Goal: Task Accomplishment & Management: Manage account settings

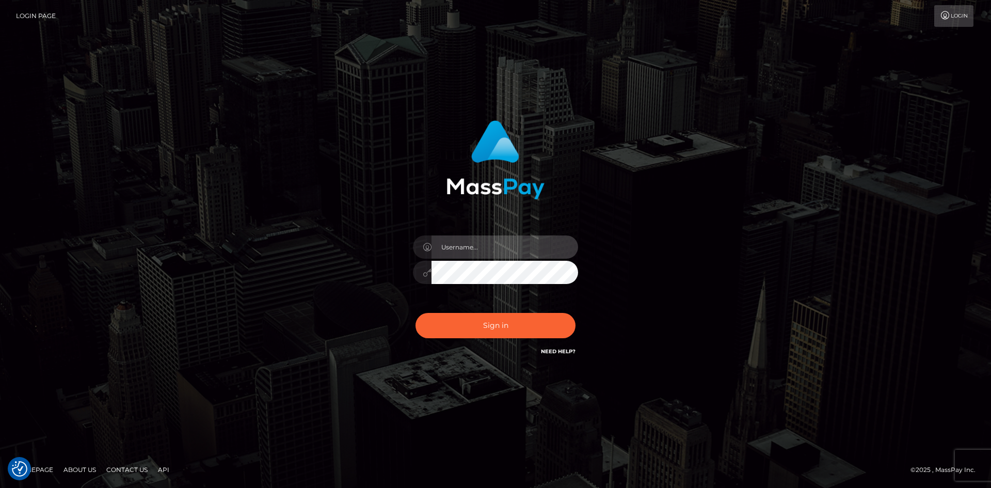
click at [485, 248] on input "text" at bounding box center [505, 246] width 147 height 23
type input "Marco.Spree"
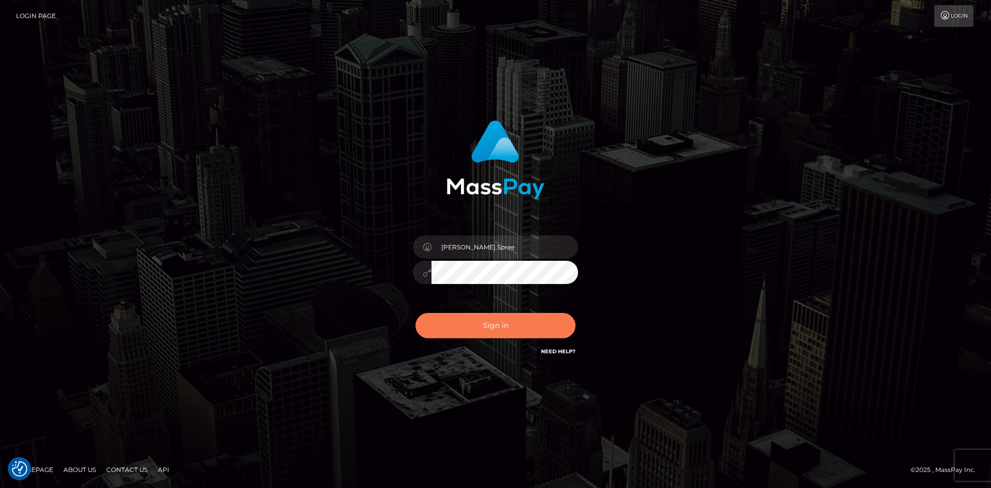
click at [507, 316] on button "Sign in" at bounding box center [496, 325] width 160 height 25
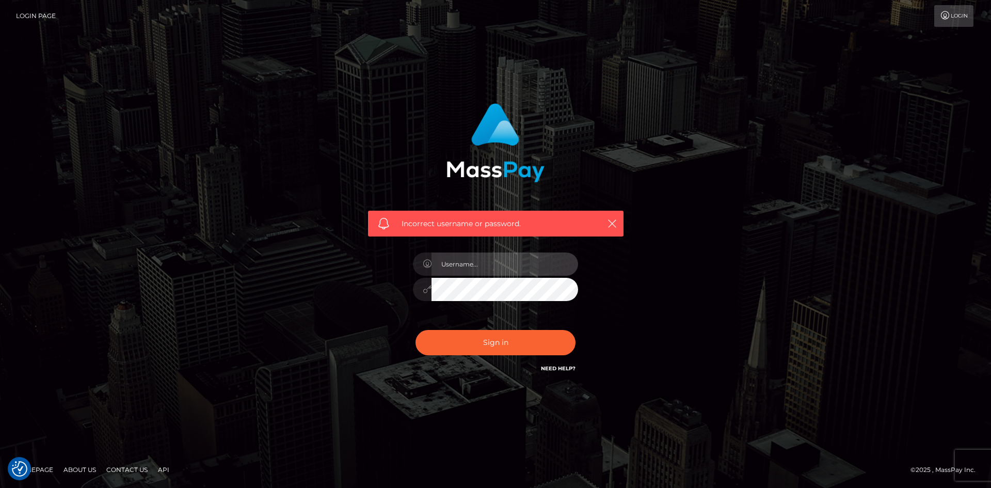
click at [482, 260] on input "text" at bounding box center [505, 263] width 147 height 23
type input "Marco.Spree"
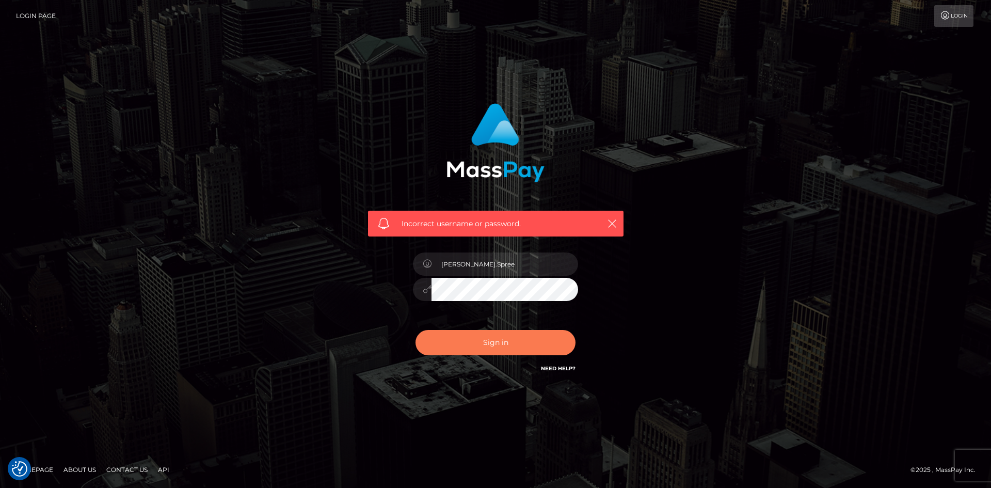
click at [466, 348] on button "Sign in" at bounding box center [496, 342] width 160 height 25
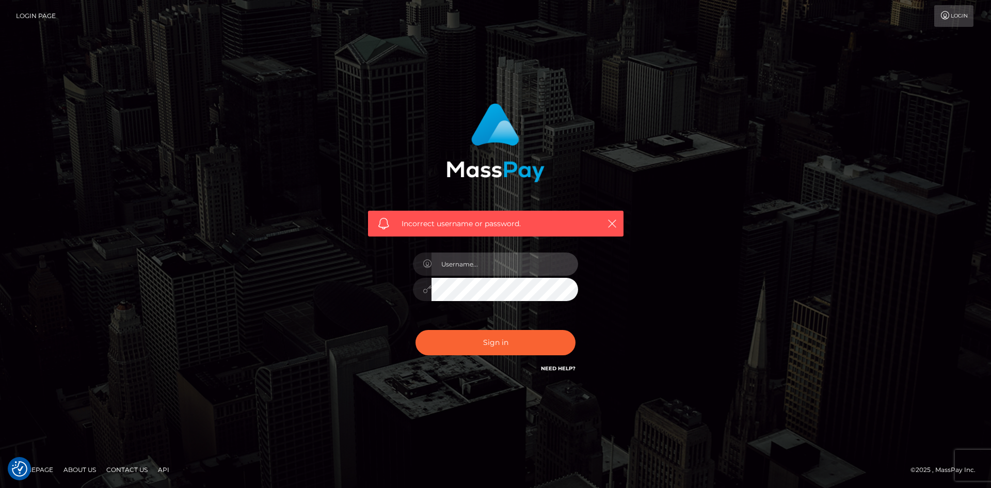
click at [473, 268] on input "text" at bounding box center [505, 263] width 147 height 23
type input "marco@xcite.ltd"
drag, startPoint x: 519, startPoint y: 263, endPoint x: 295, endPoint y: 252, distance: 224.3
click at [295, 252] on div "Incorrect username or password. marco@xcite.ltd" at bounding box center [495, 244] width 589 height 297
click at [470, 269] on input "text" at bounding box center [505, 263] width 147 height 23
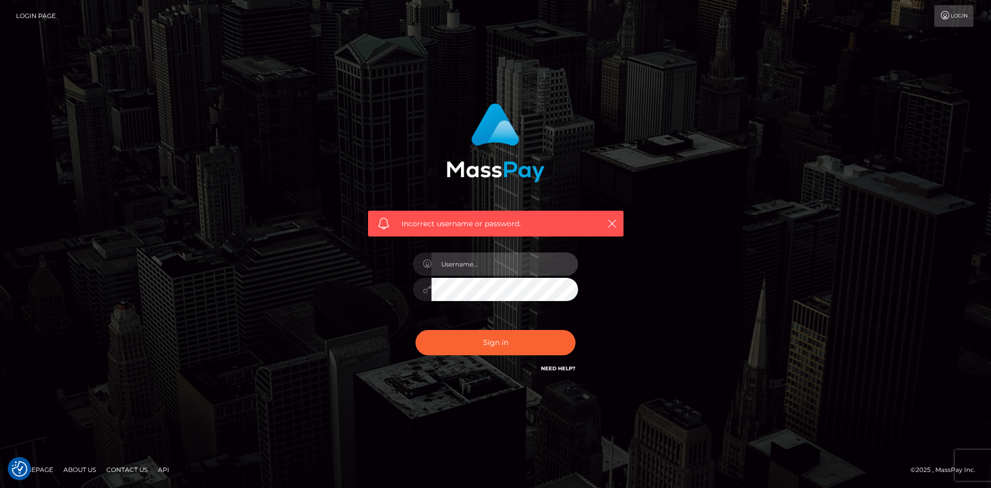
type input "Marco.Spree"
click at [942, 21] on link "Login" at bounding box center [953, 16] width 39 height 22
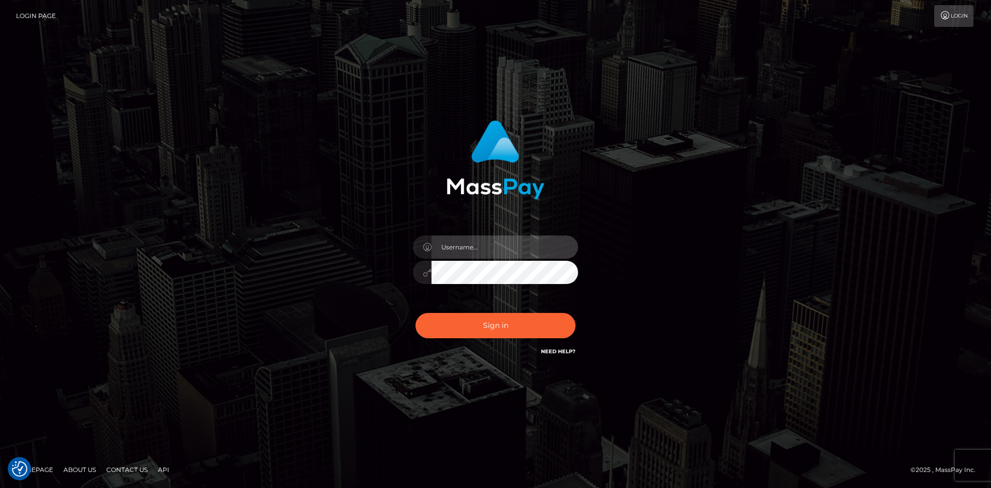
click at [508, 252] on input "text" at bounding box center [505, 246] width 147 height 23
type input "[PERSON_NAME].Spree"
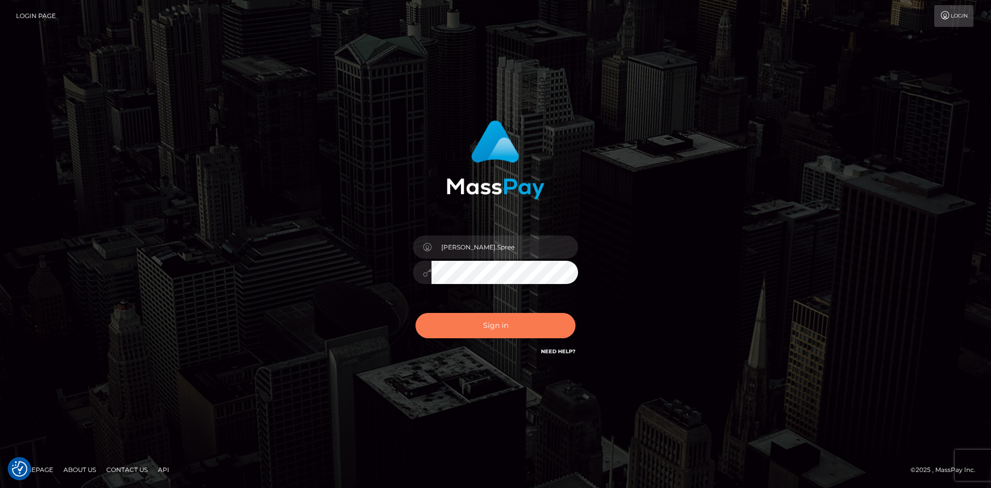
click at [494, 326] on button "Sign in" at bounding box center [496, 325] width 160 height 25
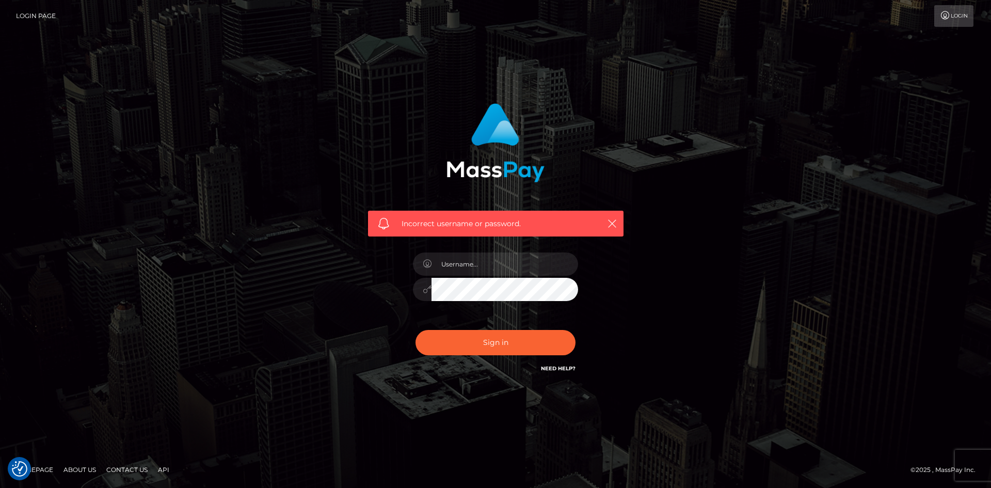
click at [24, 15] on link "Login Page" at bounding box center [36, 16] width 40 height 22
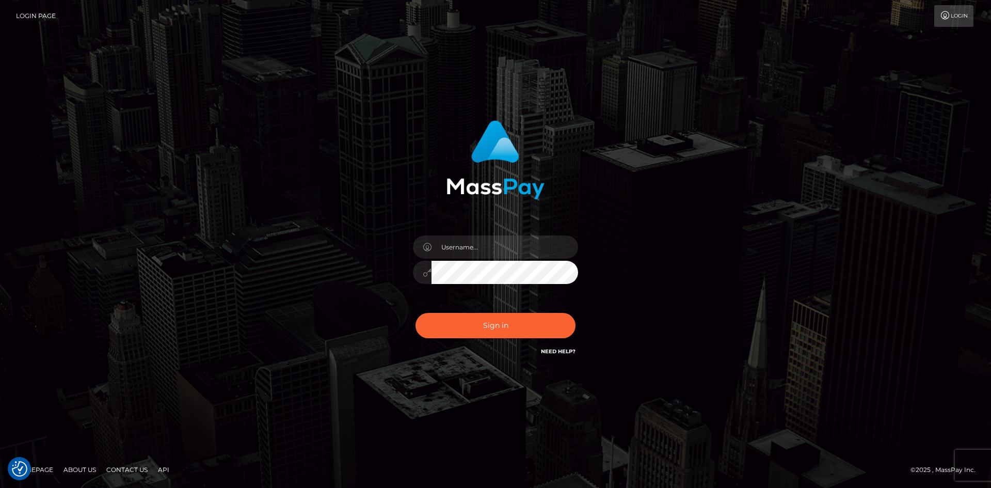
click at [566, 353] on link "Need Help?" at bounding box center [558, 351] width 35 height 7
click at [556, 351] on link "Need Help?" at bounding box center [558, 351] width 35 height 7
click at [557, 351] on link "Need Help?" at bounding box center [558, 351] width 35 height 7
click at [555, 354] on link "Need Help?" at bounding box center [558, 351] width 35 height 7
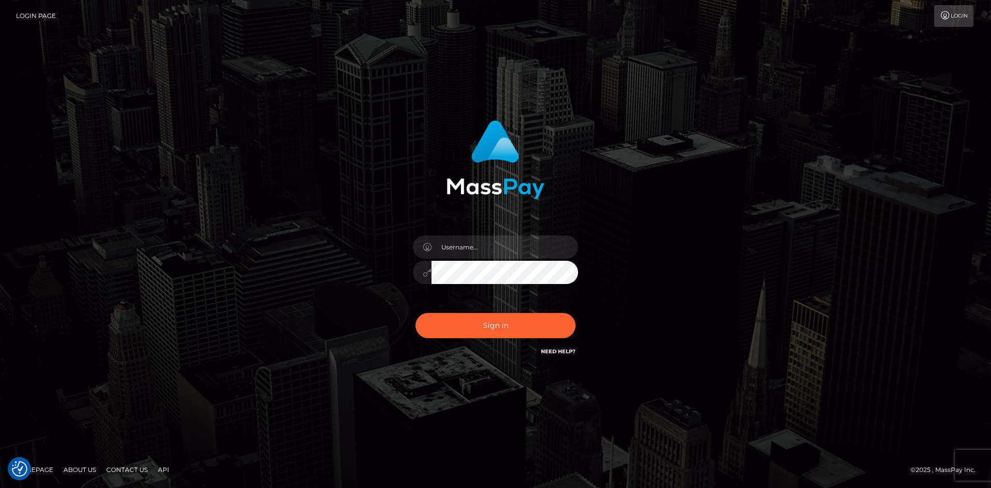
click at [569, 349] on link "Need Help?" at bounding box center [558, 351] width 35 height 7
click at [568, 349] on link "Need Help?" at bounding box center [558, 351] width 35 height 7
click at [568, 348] on link "Need Help?" at bounding box center [558, 351] width 35 height 7
click at [569, 347] on h6 "Need Help?" at bounding box center [558, 350] width 35 height 9
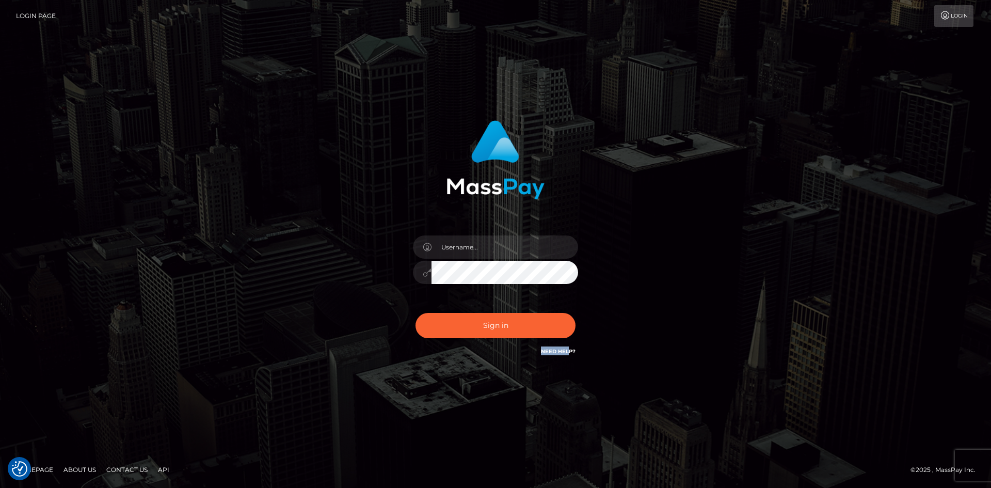
drag, startPoint x: 569, startPoint y: 347, endPoint x: 571, endPoint y: 337, distance: 9.9
click at [569, 348] on div "Sign in Need Help?" at bounding box center [495, 330] width 181 height 46
click at [557, 349] on link "Need Help?" at bounding box center [558, 351] width 35 height 7
click at [558, 349] on link "Need Help?" at bounding box center [558, 351] width 35 height 7
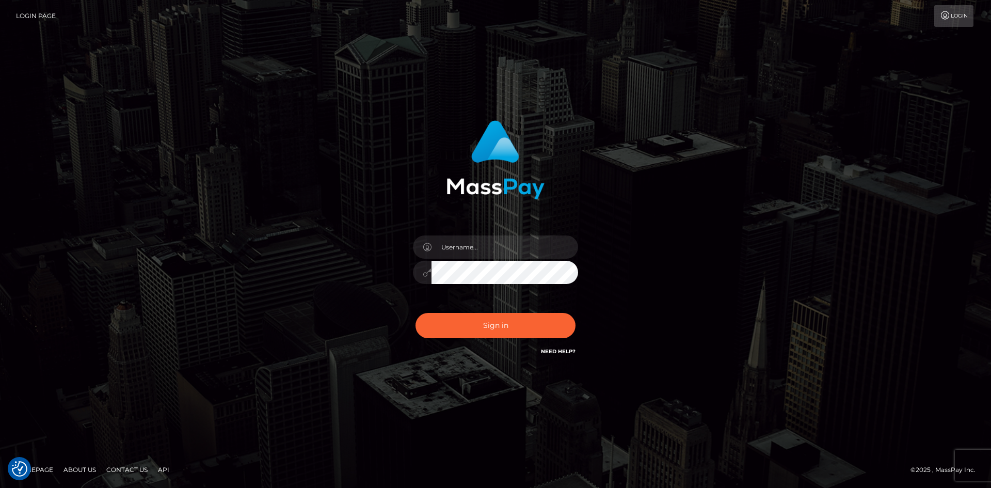
click at [558, 349] on link "Need Help?" at bounding box center [558, 351] width 35 height 7
